Goal: Information Seeking & Learning: Learn about a topic

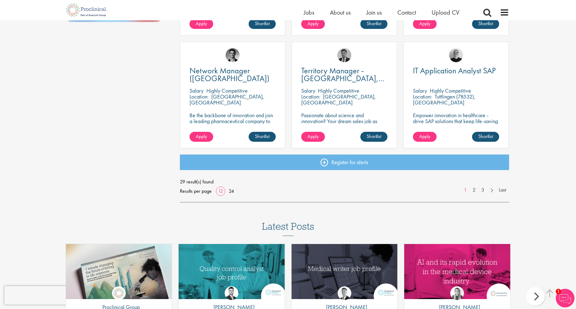
scroll to position [448, 0]
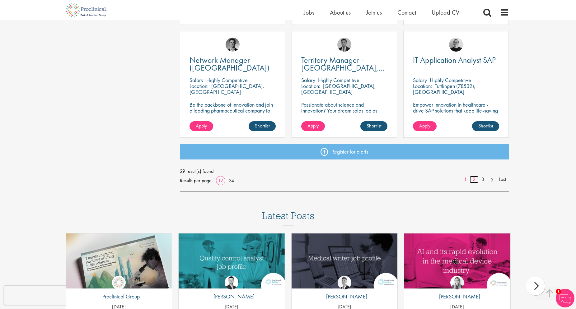
click at [471, 177] on link "2" at bounding box center [474, 179] width 9 height 7
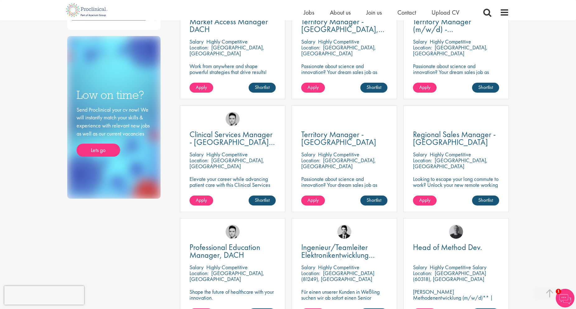
drag, startPoint x: 212, startPoint y: 180, endPoint x: 254, endPoint y: 196, distance: 44.5
click at [264, 195] on div "Clinical Services Manager - [GEOGRAPHIC_DATA], [GEOGRAPHIC_DATA], [GEOGRAPHIC_D…" at bounding box center [233, 159] width 106 height 107
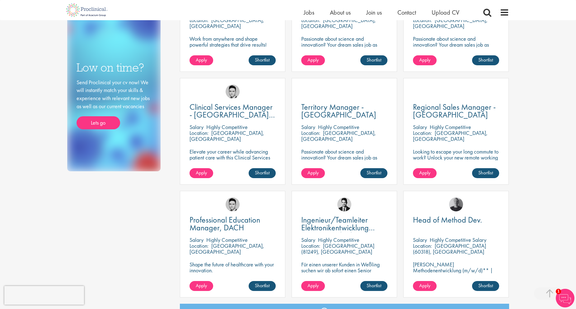
scroll to position [410, 0]
